Goal: Task Accomplishment & Management: Manage account settings

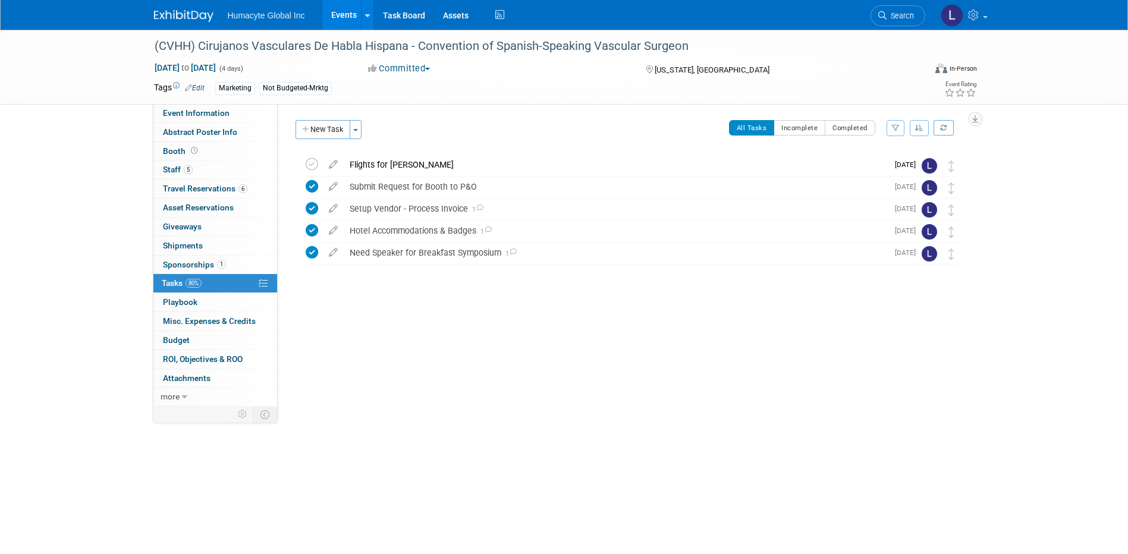
click at [8, 421] on div "(CVHH) Cirujanos Vasculares De Habla Hispana - Convention of Spanish-Speaking V…" at bounding box center [564, 245] width 1128 height 431
click at [466, 349] on div "Initiator: Specify initiator Department: Discovery & Pipeline Commercial Manage…" at bounding box center [626, 255] width 697 height 303
click at [187, 262] on span "Sponsorships 1" at bounding box center [194, 265] width 63 height 10
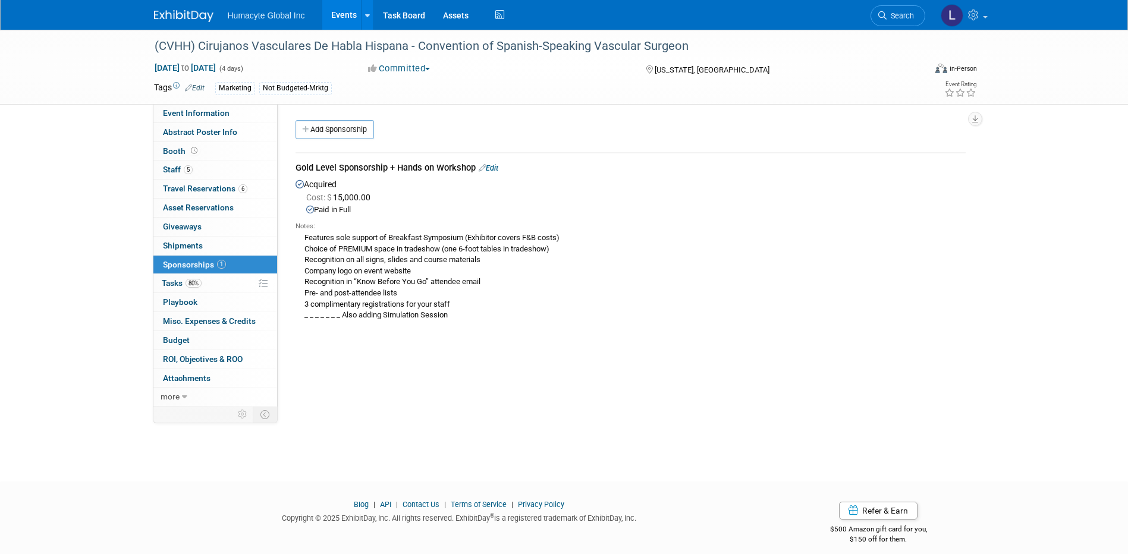
click at [497, 170] on link "Edit" at bounding box center [489, 168] width 20 height 9
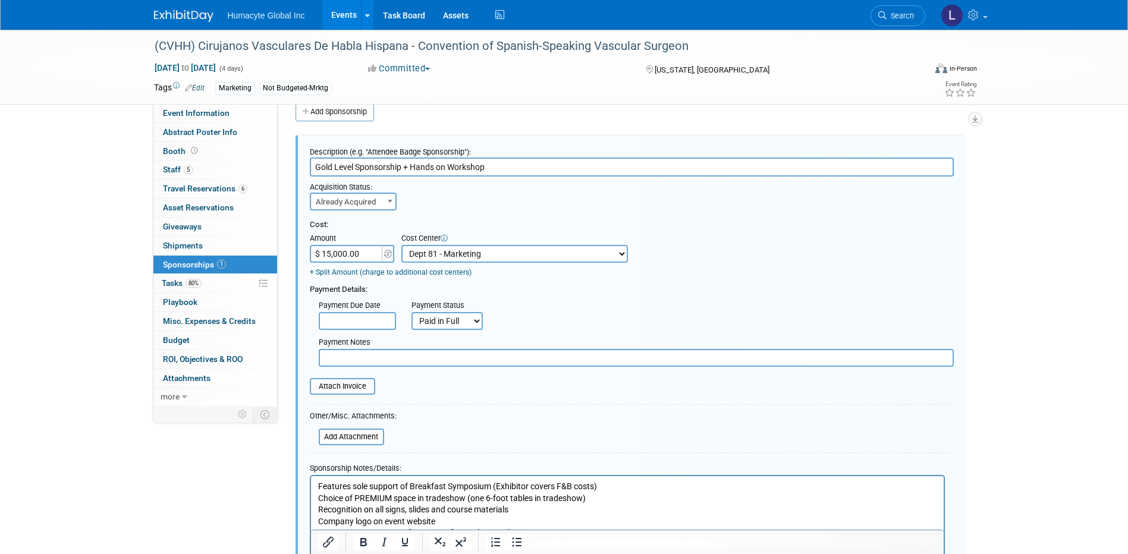
click at [372, 327] on input "text" at bounding box center [357, 321] width 77 height 18
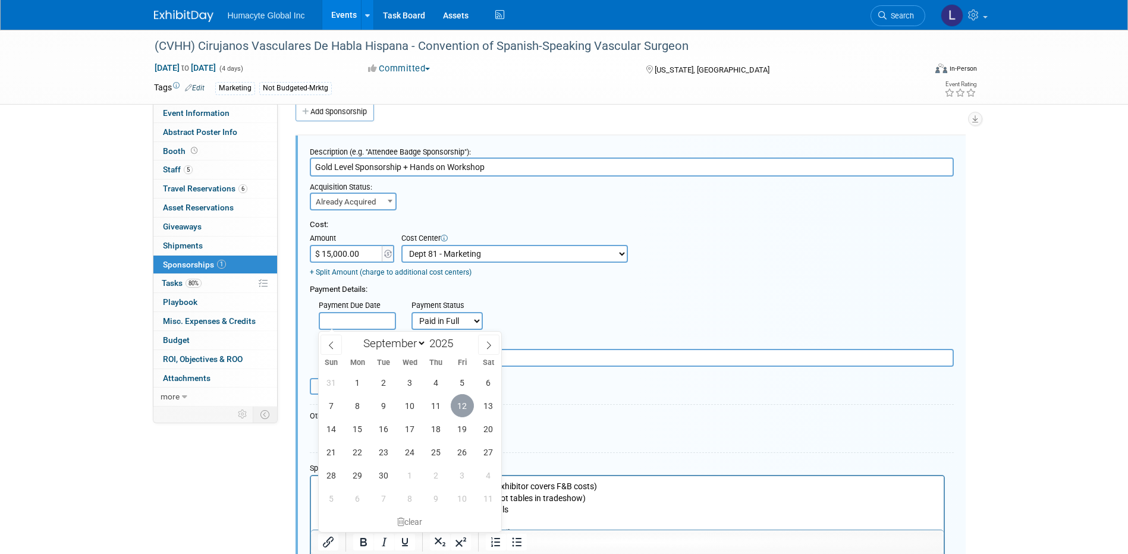
click at [461, 413] on span "12" at bounding box center [462, 405] width 23 height 23
type input "[DATE]"
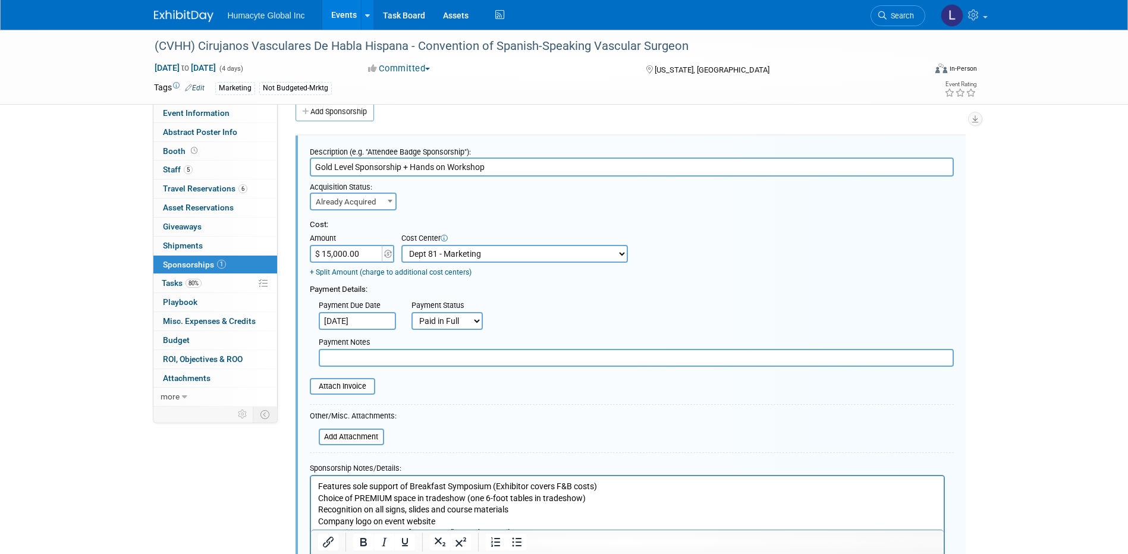
click at [600, 307] on div "Payment Due Date [DATE] Payment Status Not Paid Yet Partially Paid Paid in Full…" at bounding box center [632, 313] width 662 height 34
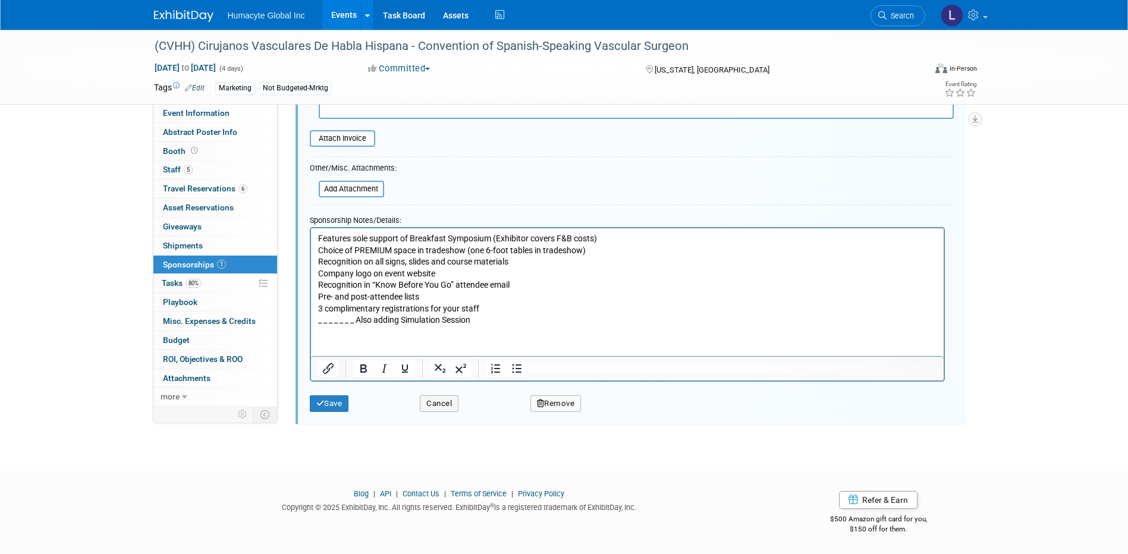
scroll to position [267, 0]
click at [330, 405] on button "Save" at bounding box center [329, 404] width 39 height 17
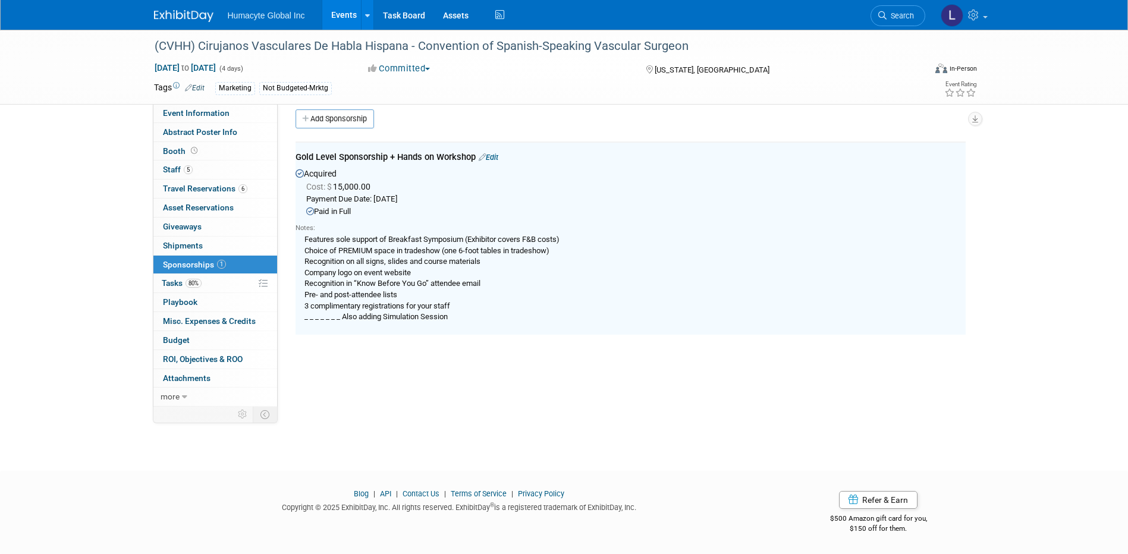
scroll to position [0, 0]
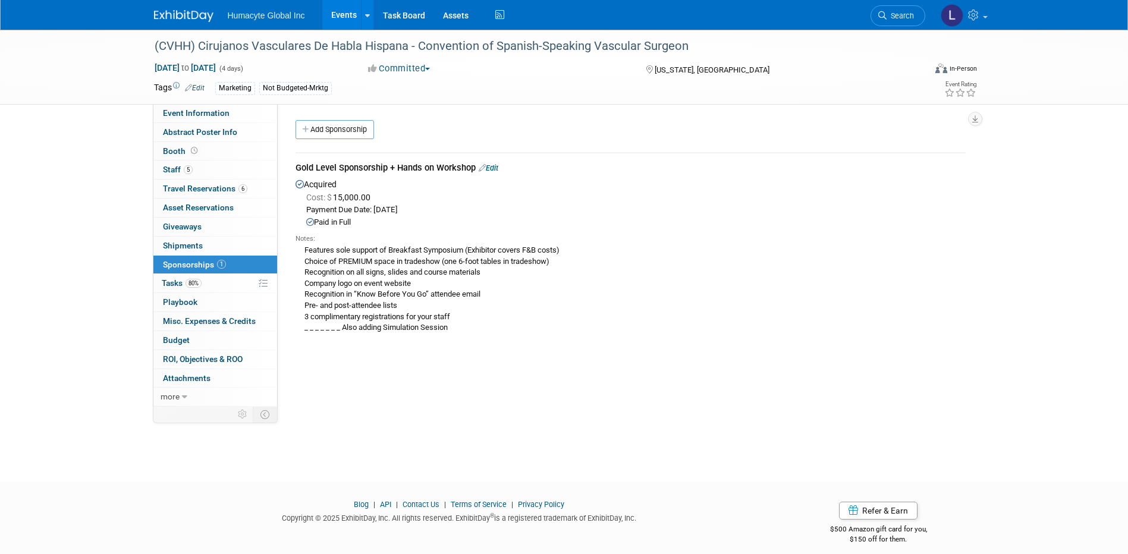
click at [498, 167] on link "Edit" at bounding box center [489, 168] width 20 height 9
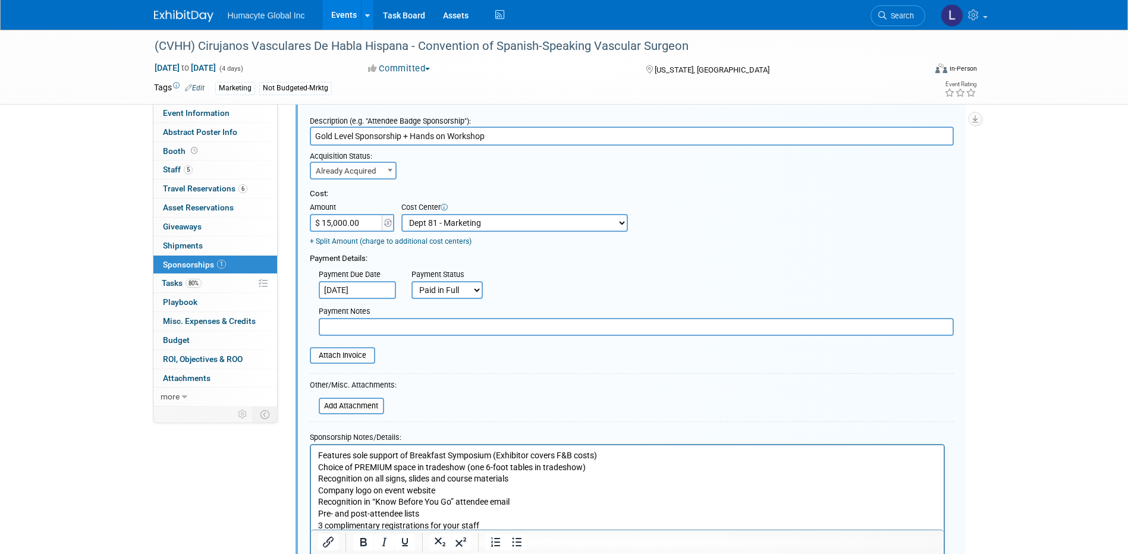
scroll to position [77, 0]
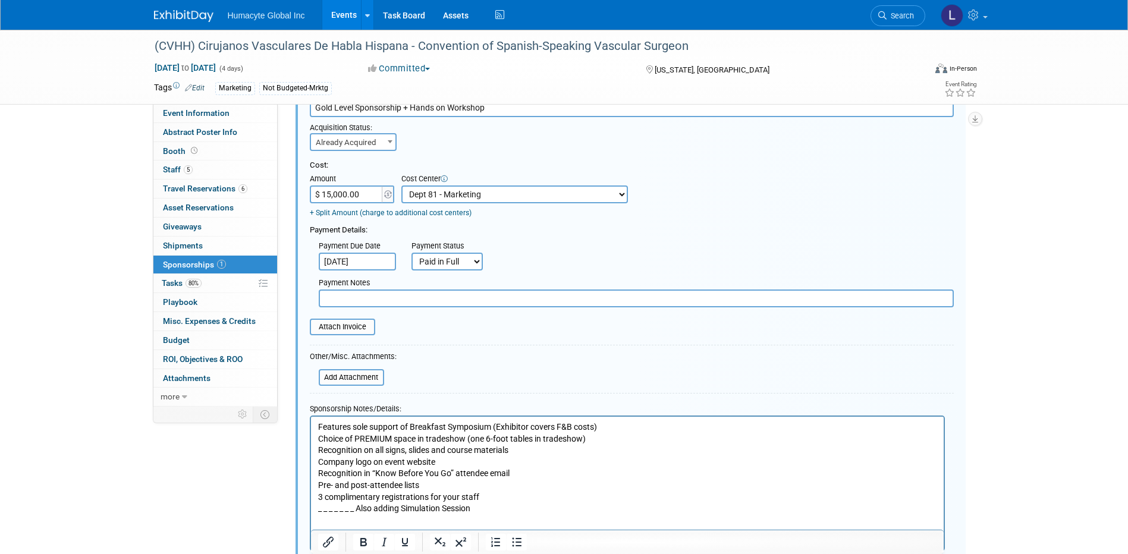
click at [391, 305] on input "text" at bounding box center [636, 299] width 635 height 18
type input "p"
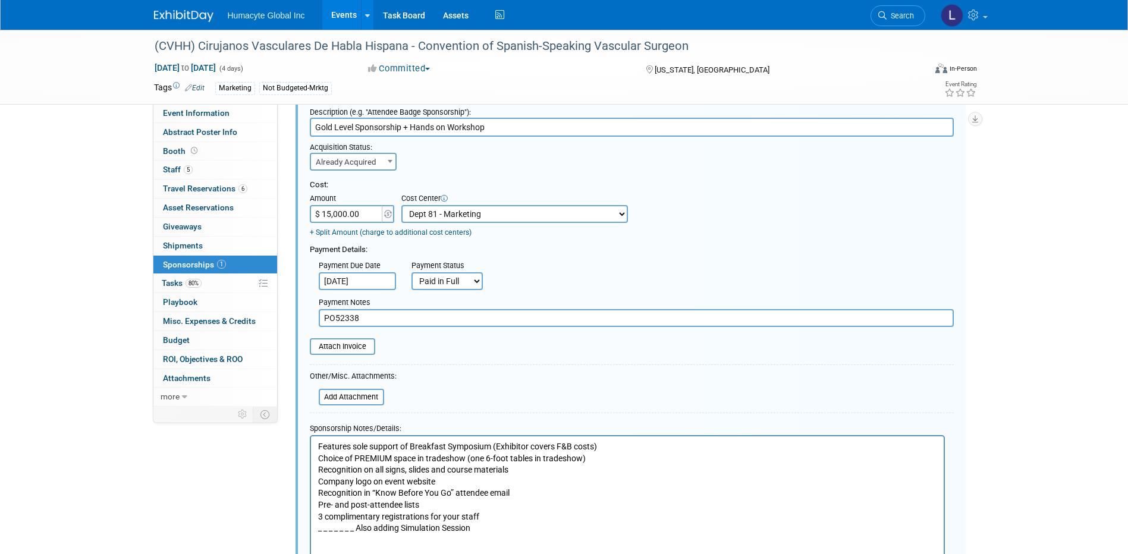
scroll to position [137, 0]
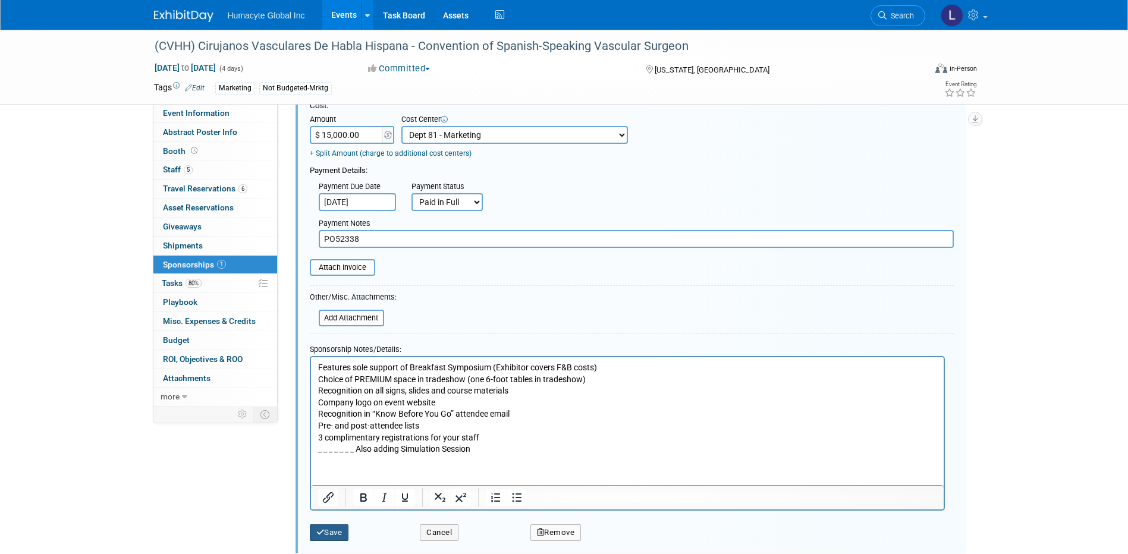
type input "PO52338"
click at [332, 535] on button "Save" at bounding box center [329, 533] width 39 height 17
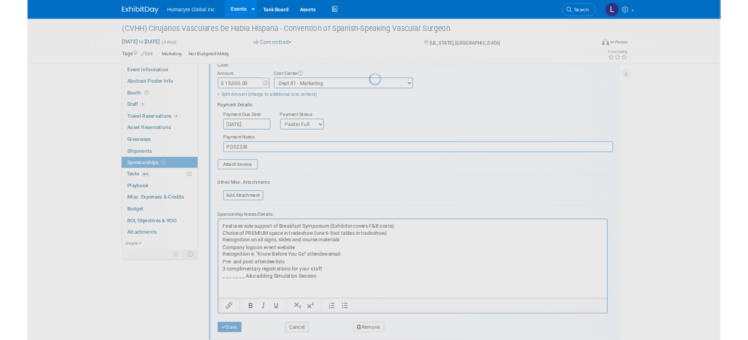
scroll to position [11, 0]
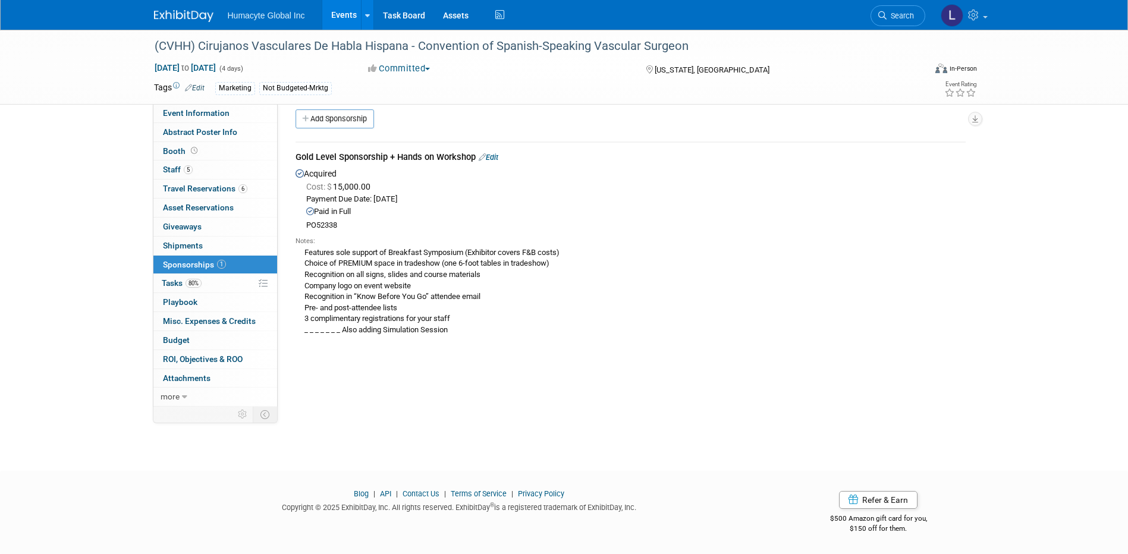
click at [74, 155] on div "(CVHH) Cirujanos Vasculares De Habla Hispana - Convention of Spanish-Speaking V…" at bounding box center [564, 234] width 1128 height 431
